Goal: Check status: Check status

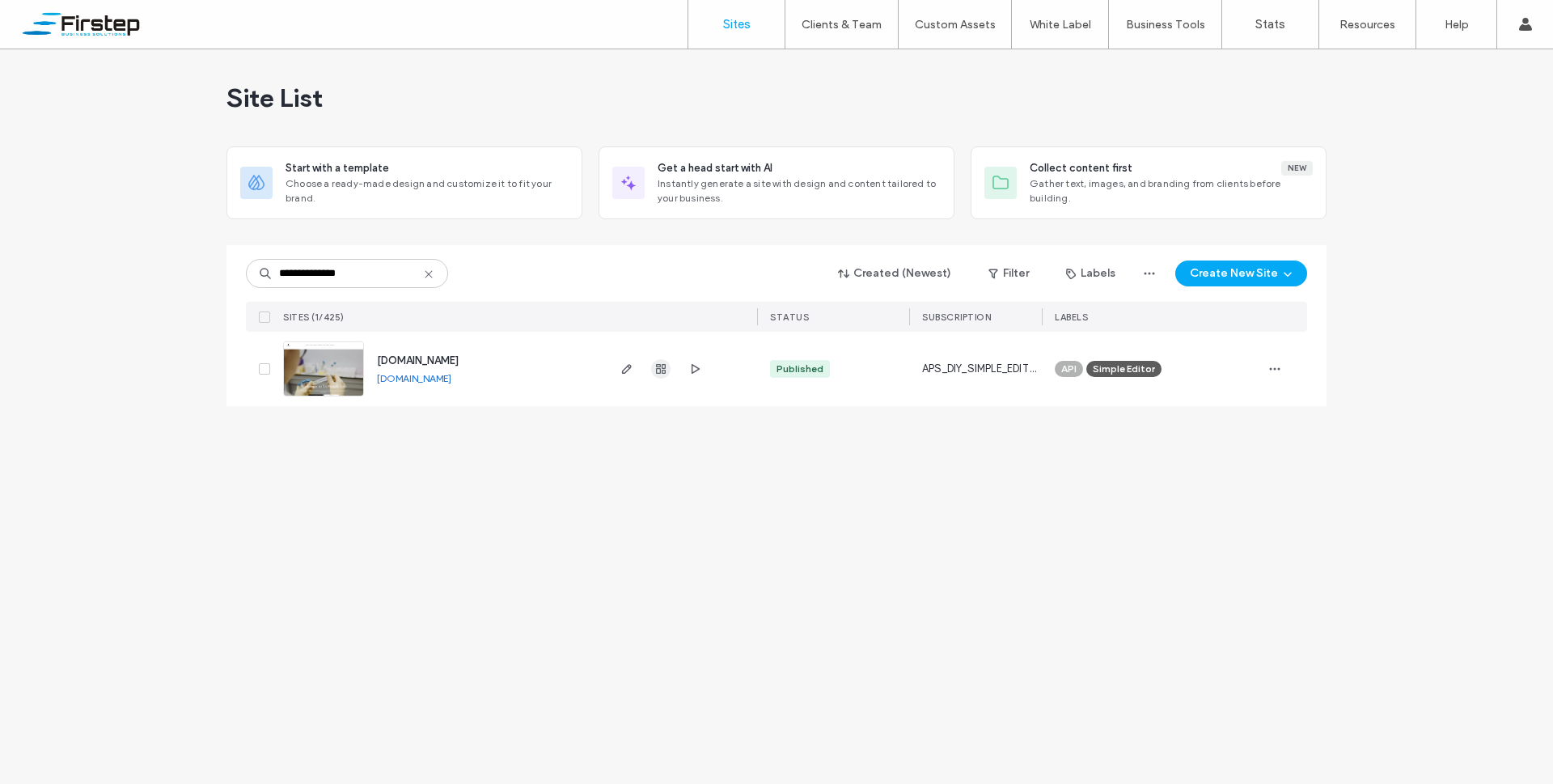
type input "**********"
click at [665, 376] on span "button" at bounding box center [661, 369] width 20 height 20
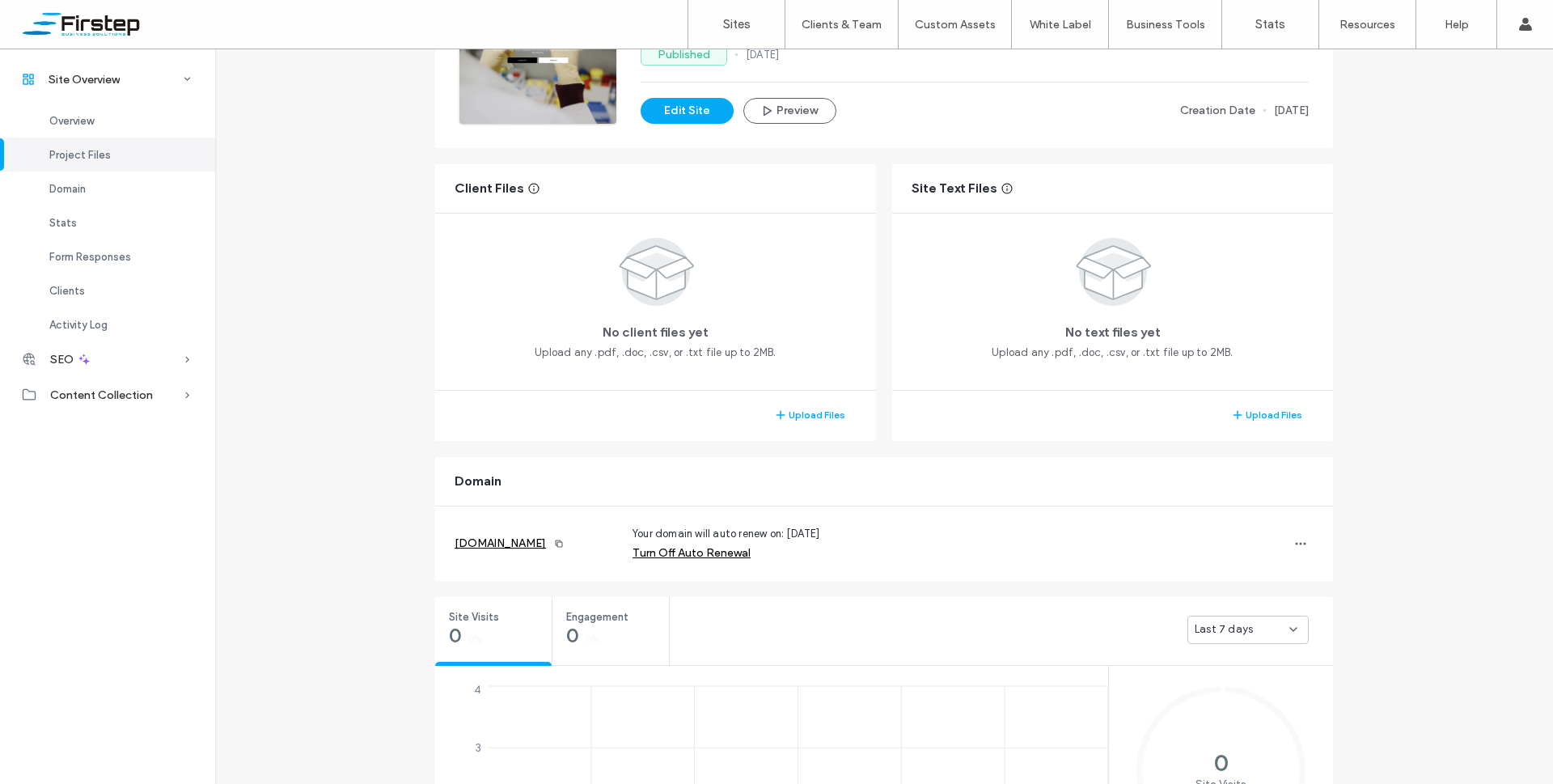
scroll to position [211, 0]
click at [1302, 545] on span "button" at bounding box center [1301, 543] width 26 height 26
